Goal: Use online tool/utility: Utilize a website feature to perform a specific function

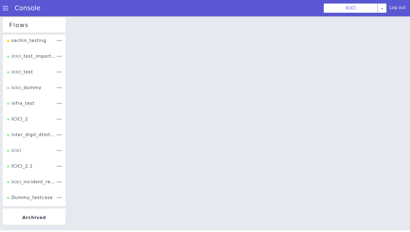
click at [6, 4] on span at bounding box center [9, 1] width 6 height 6
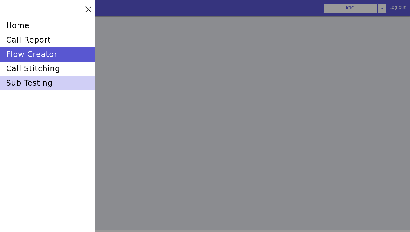
click at [31, 89] on div "sub testing" at bounding box center [47, 82] width 95 height 14
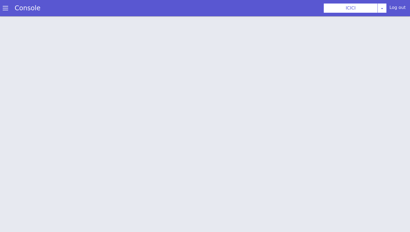
scroll to position [2, 0]
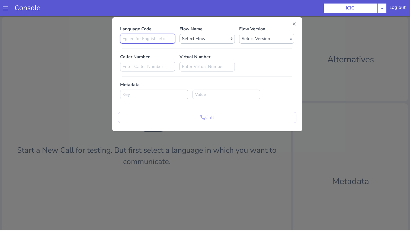
click at [156, 1] on input at bounding box center [171, 0] width 55 height 10
type input "en"
select select "b03a4faf-32c3-4c7e-b817-7f3662e43ade"
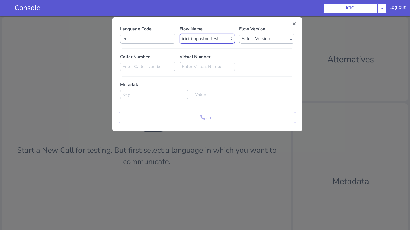
click at [251, 52] on select "Select Version 0.0.54 0.0.53 0.0.52 0.0.51 0.0.50 0.0.49 0.0.48 0.0.47 0.0.46 0…" at bounding box center [261, 51] width 55 height 10
select select "0.0.54"
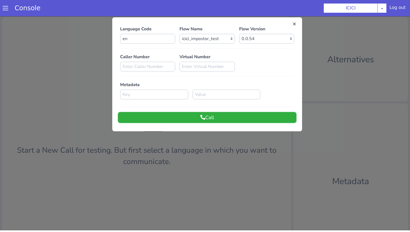
click at [277, 46] on button "Call" at bounding box center [263, 45] width 178 height 11
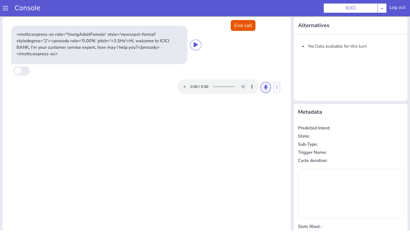
drag, startPoint x: 530, startPoint y: -34, endPoint x: 542, endPoint y: -68, distance: 36.1
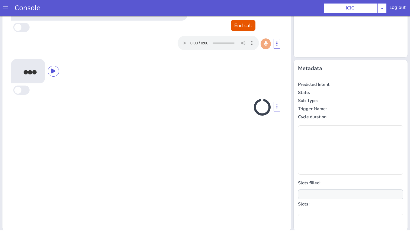
scroll to position [44, 0]
type input "product"
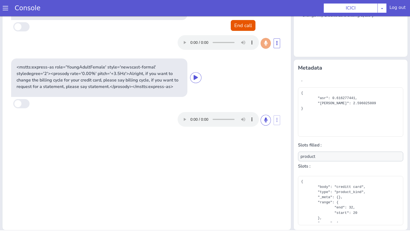
scroll to position [49, 0]
